Goal: Check status

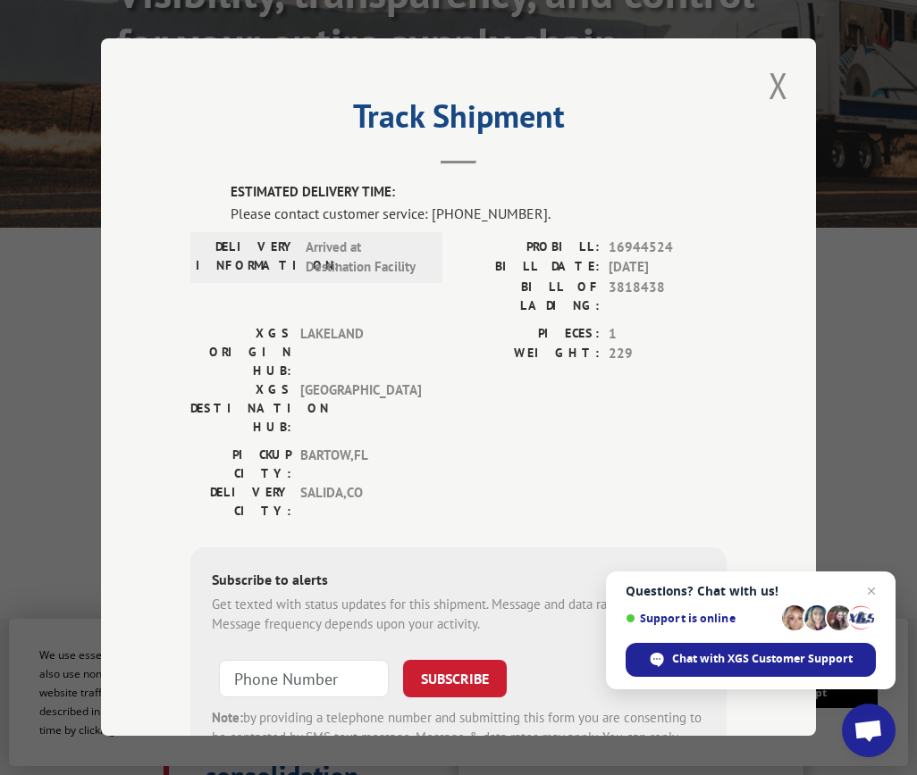
scroll to position [59, 0]
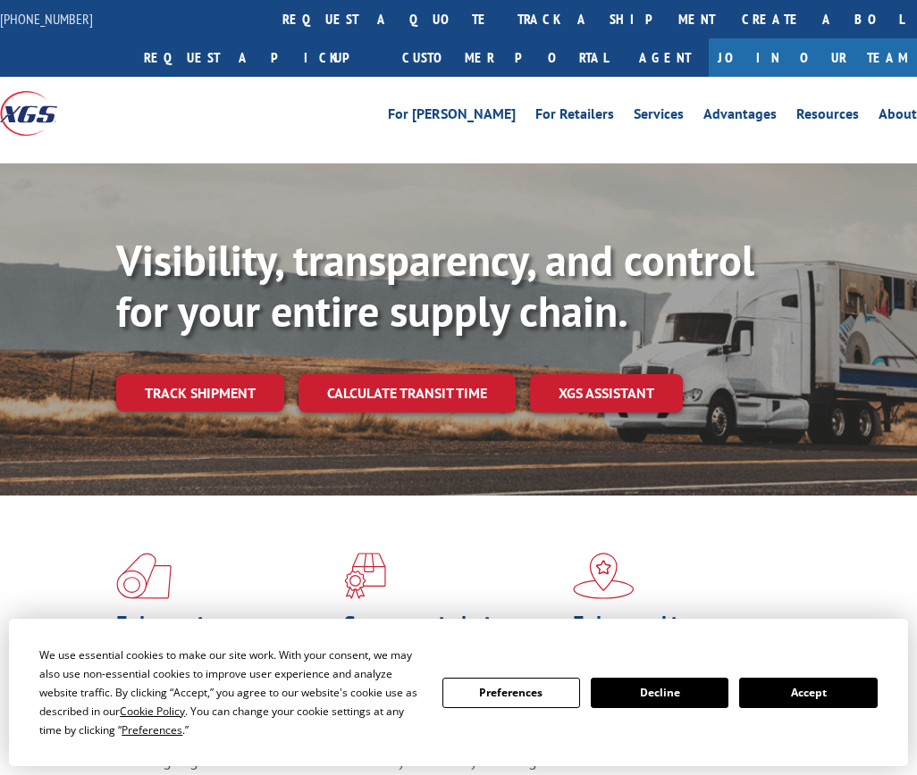
click at [208, 371] on div "Visibility, transparency, and control for your entire supply chain. Track shipm…" at bounding box center [516, 359] width 800 height 249
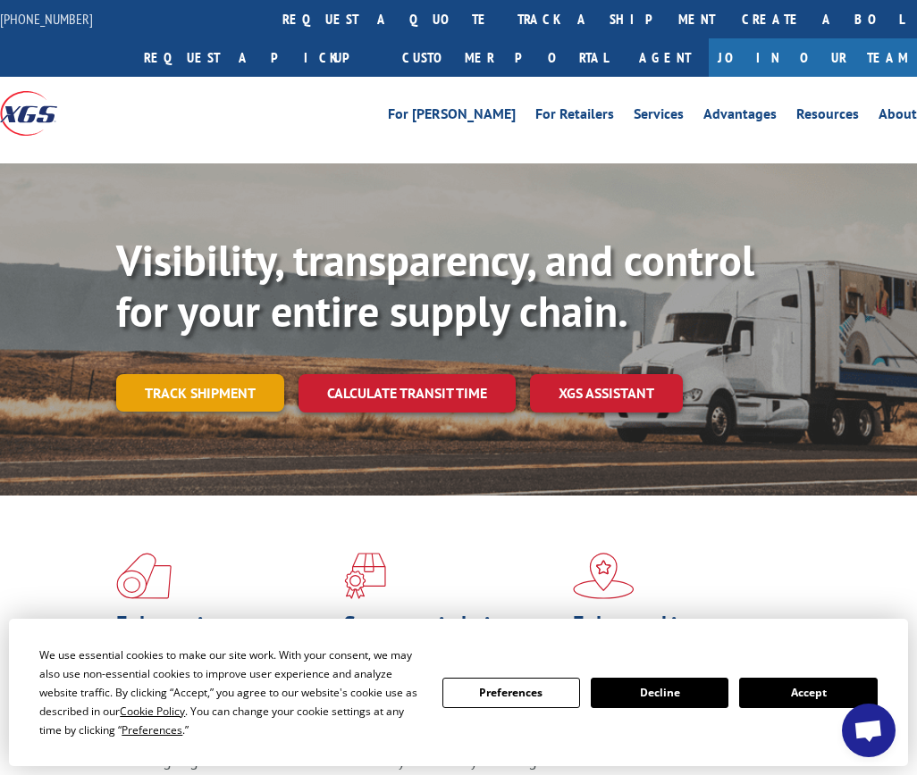
click at [209, 382] on link "Track shipment" at bounding box center [200, 393] width 168 height 38
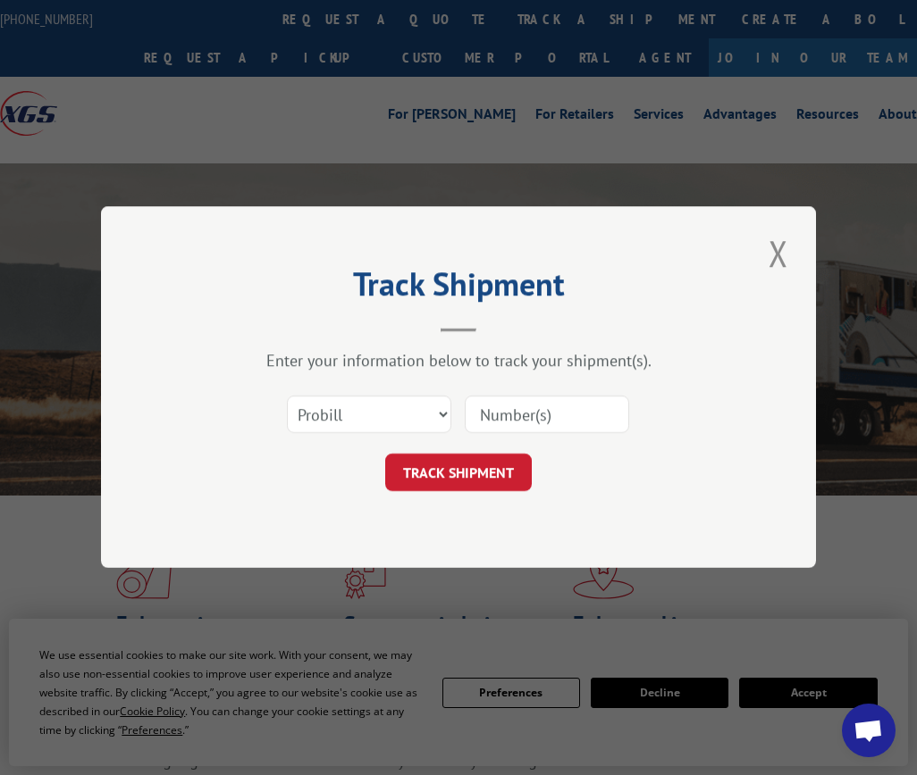
click at [599, 473] on div "TRACK SHIPMENT" at bounding box center [458, 474] width 536 height 38
click at [563, 415] on input at bounding box center [547, 416] width 164 height 38
paste input "5896SP0810253942"
type input "5896SP0810253942"
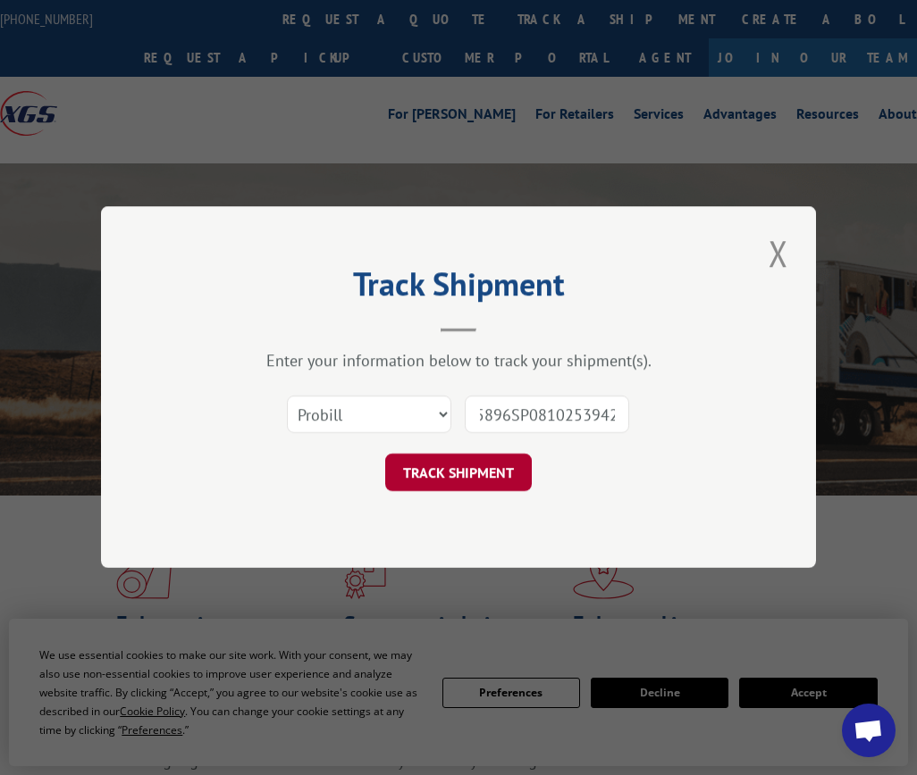
scroll to position [0, 0]
click at [513, 465] on button "TRACK SHIPMENT" at bounding box center [458, 474] width 147 height 38
